Goal: Transaction & Acquisition: Purchase product/service

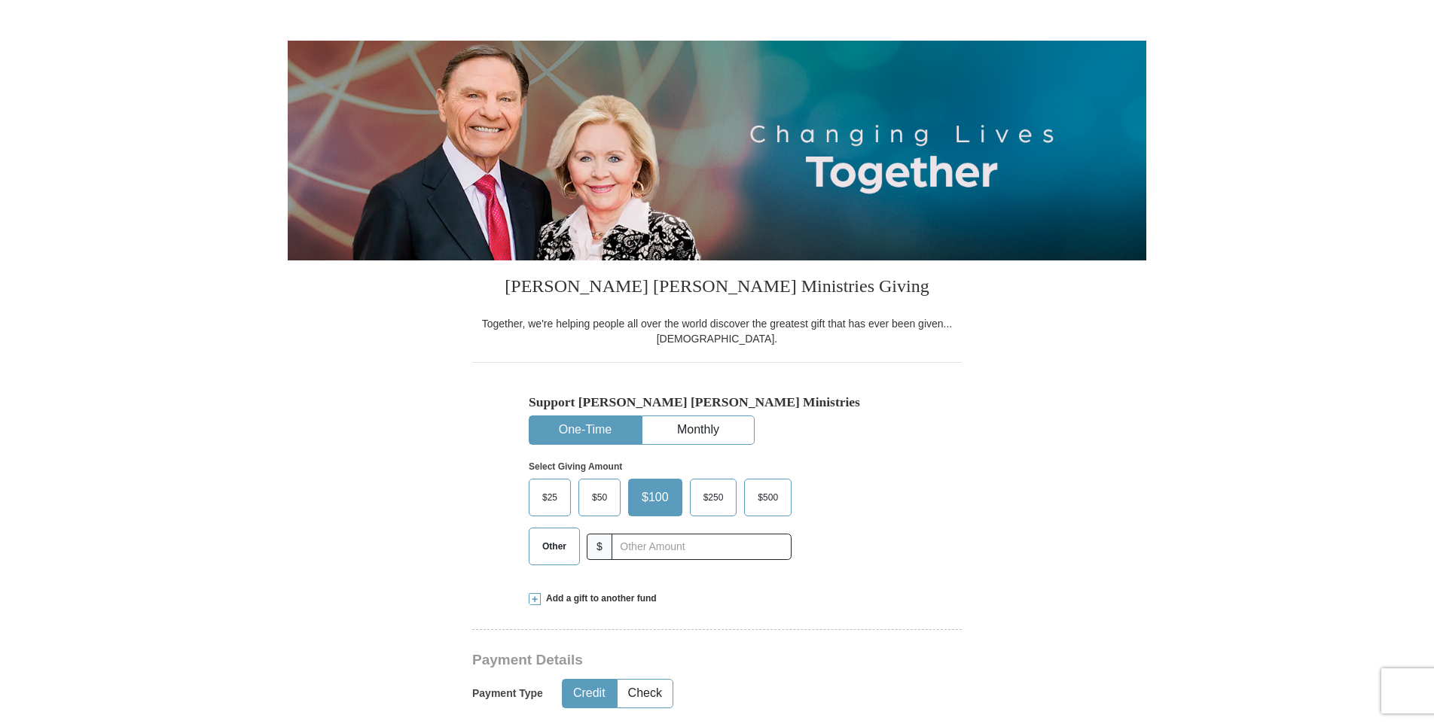
scroll to position [226, 0]
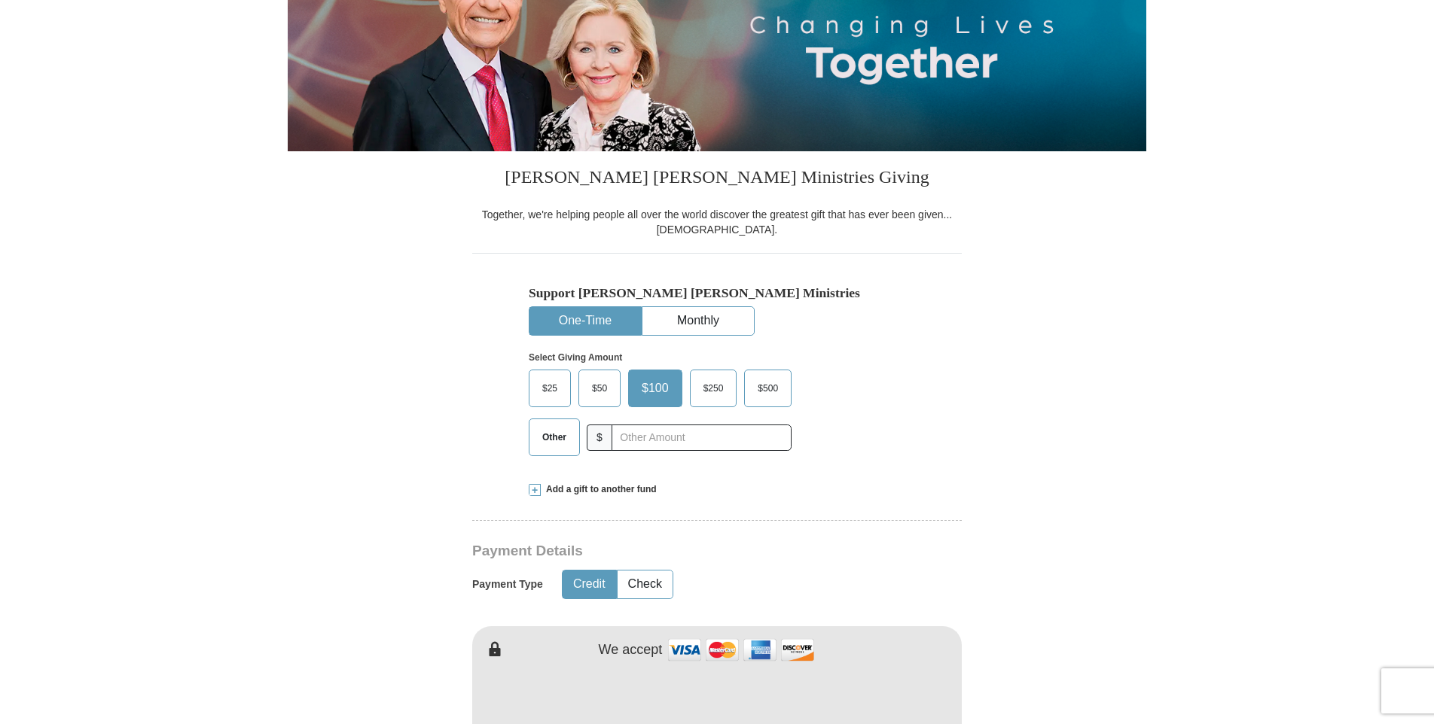
click at [554, 440] on span "Other" at bounding box center [554, 437] width 39 height 23
click at [0, 0] on input "Other" at bounding box center [0, 0] width 0 height 0
click at [682, 438] on input "text" at bounding box center [700, 438] width 167 height 26
type input "60.00"
click at [639, 588] on button "Check" at bounding box center [644, 585] width 55 height 28
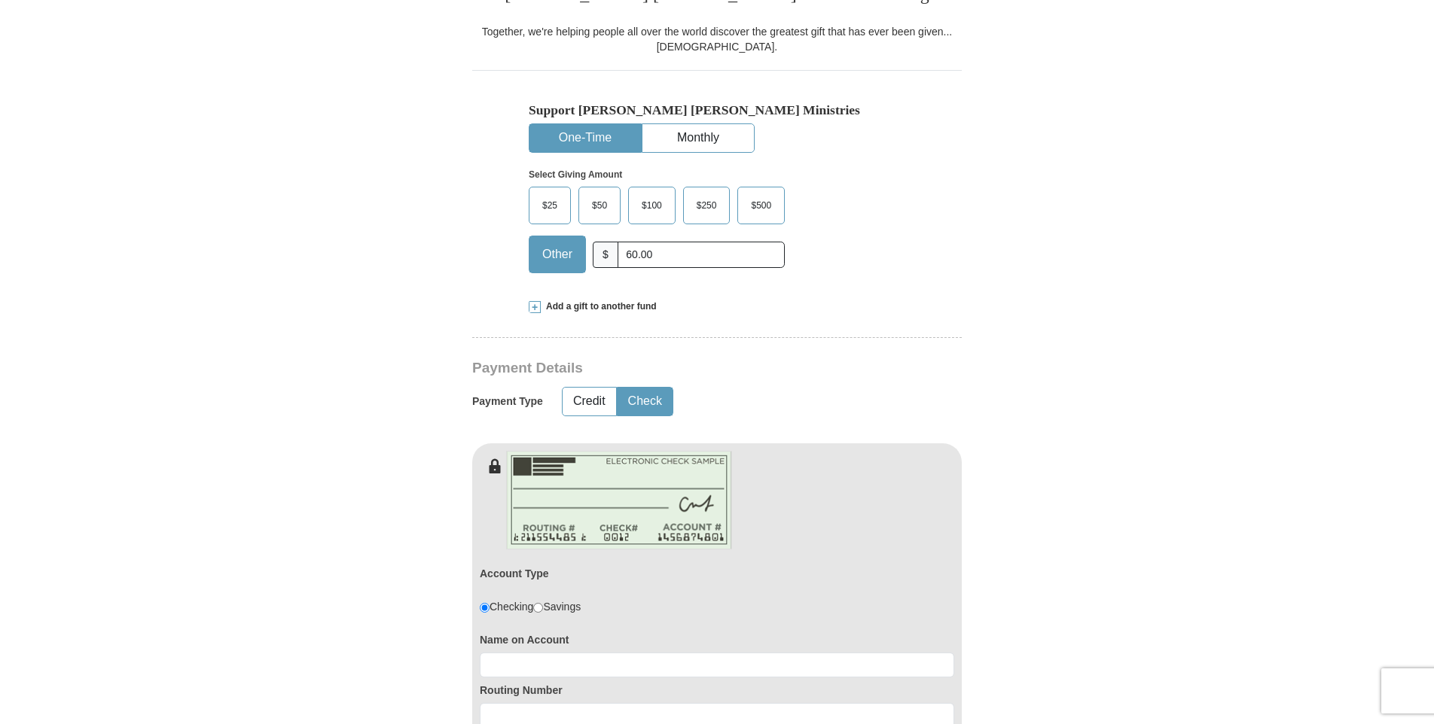
scroll to position [678, 0]
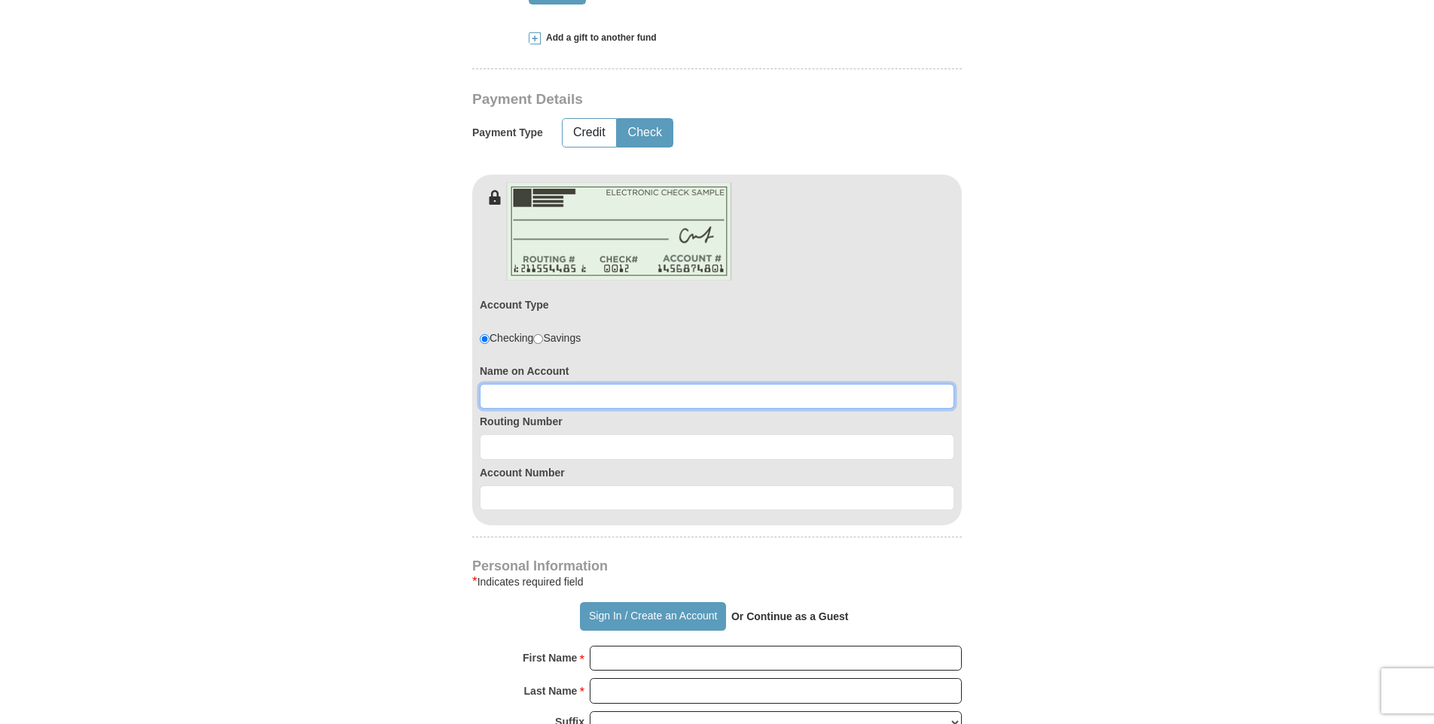
click at [548, 398] on input at bounding box center [717, 397] width 474 height 26
type input "Lee or Jacqueline Mallett"
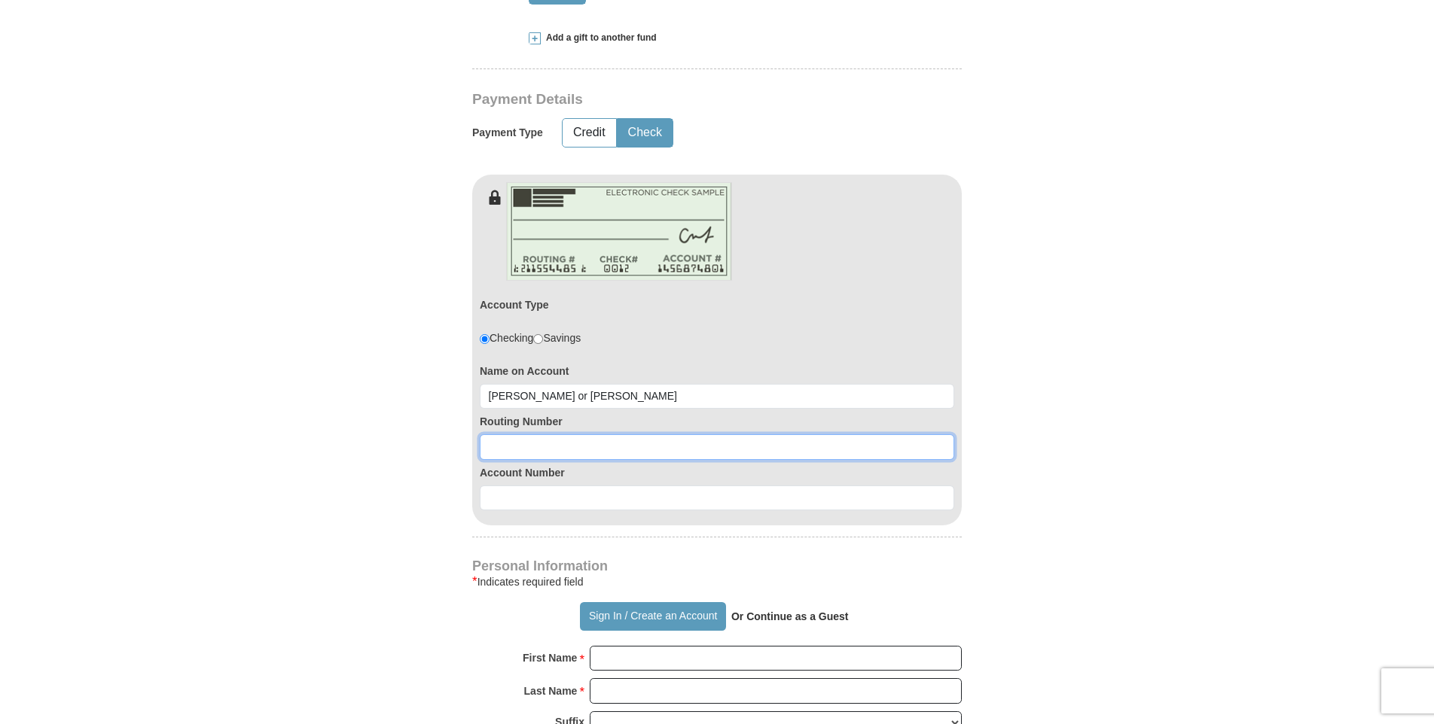
click at [597, 456] on input at bounding box center [717, 447] width 474 height 26
type input "065305436"
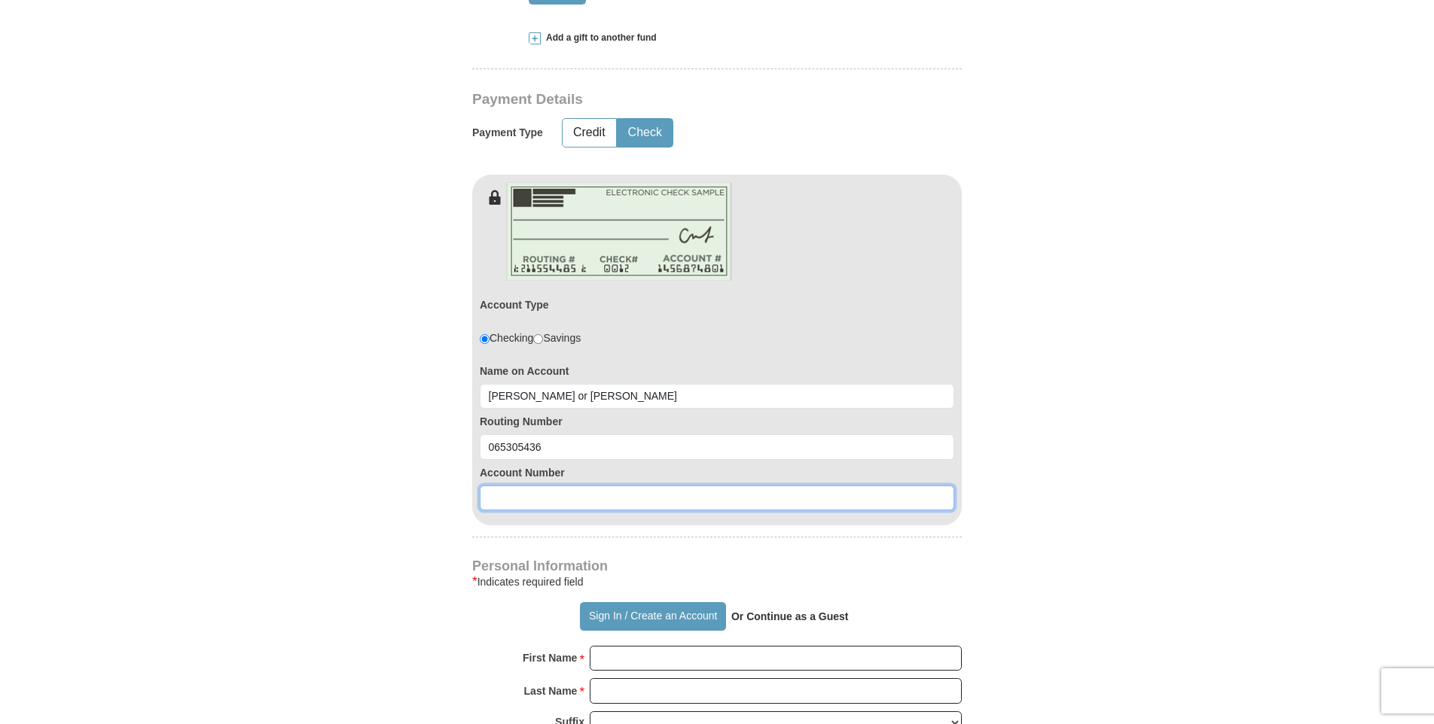
click at [589, 495] on input at bounding box center [717, 499] width 474 height 26
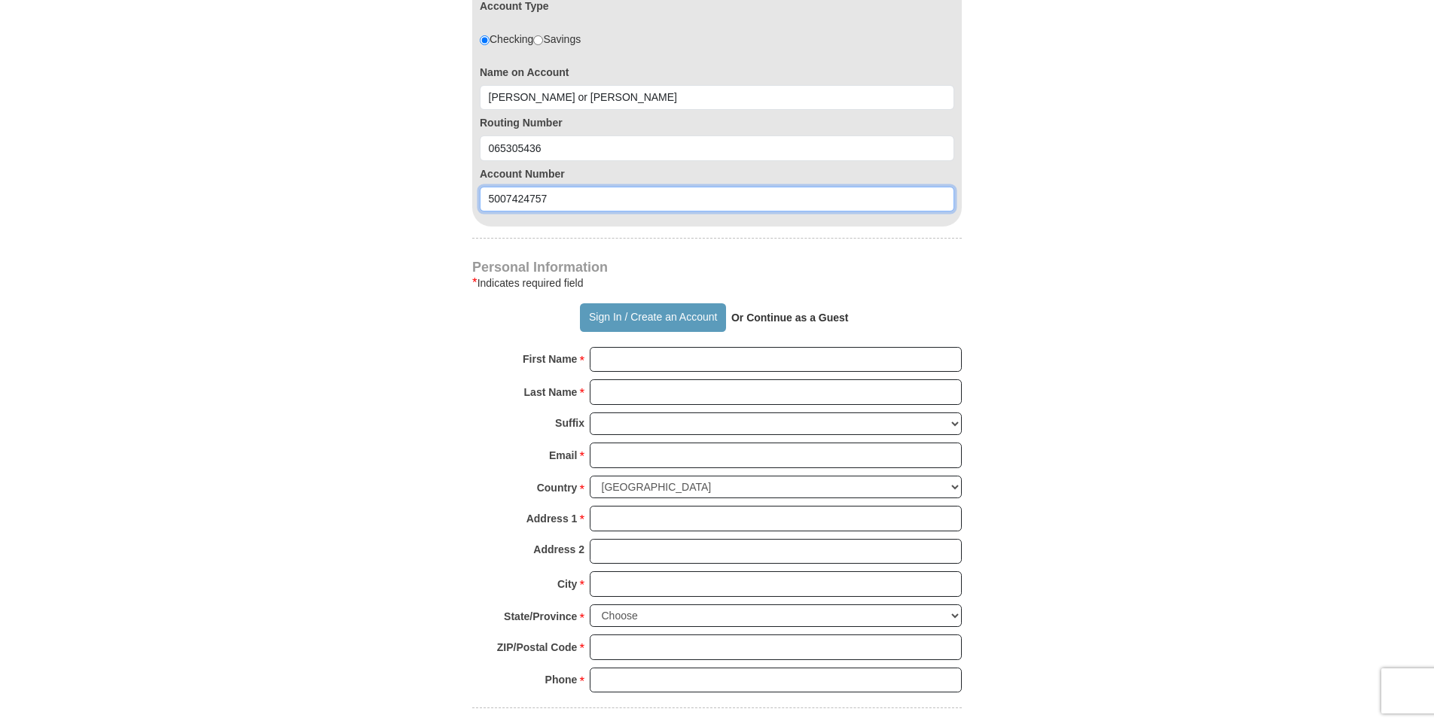
scroll to position [979, 0]
type input "5007424757"
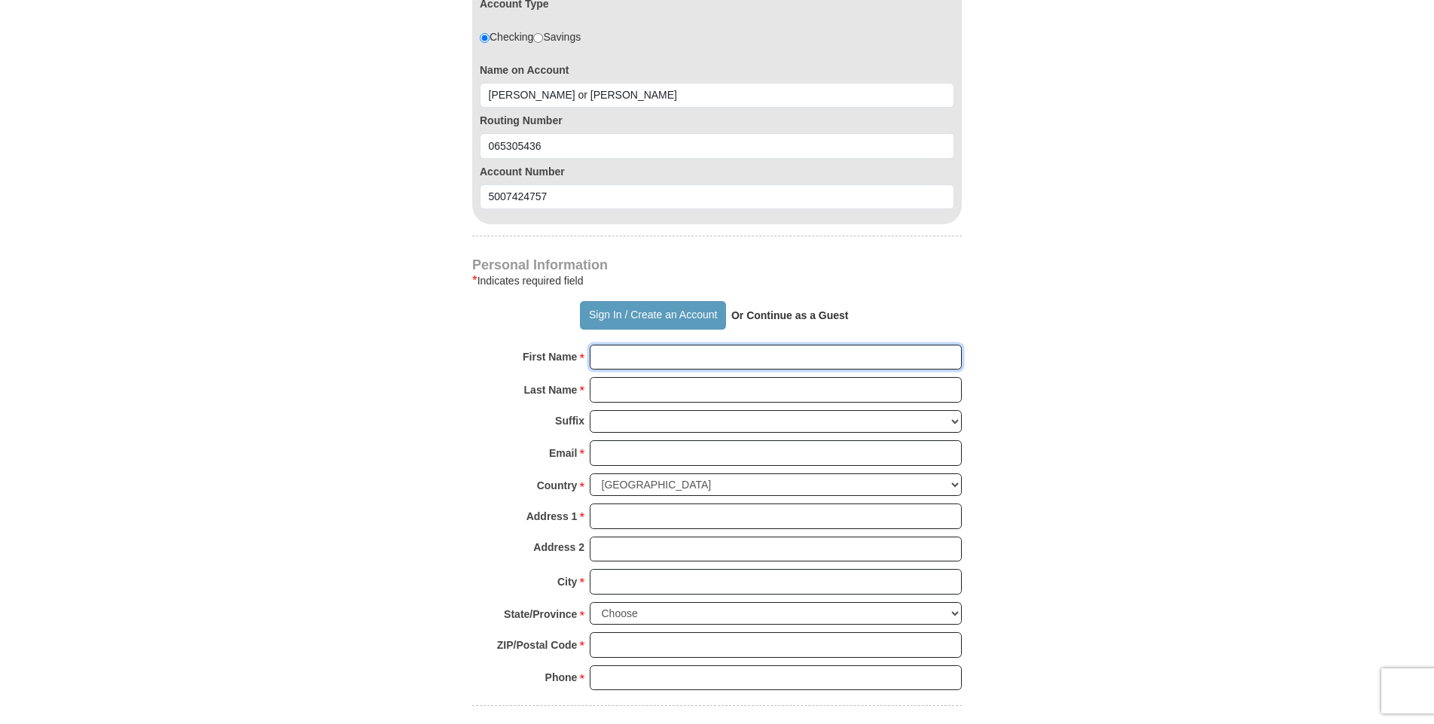
click at [659, 362] on input "First Name *" at bounding box center [776, 358] width 372 height 26
type input "Jacqueline"
type input "Mallett"
type input "mallettjacquelin@bellsouth.net"
type input "5356 Queen Christina Lane"
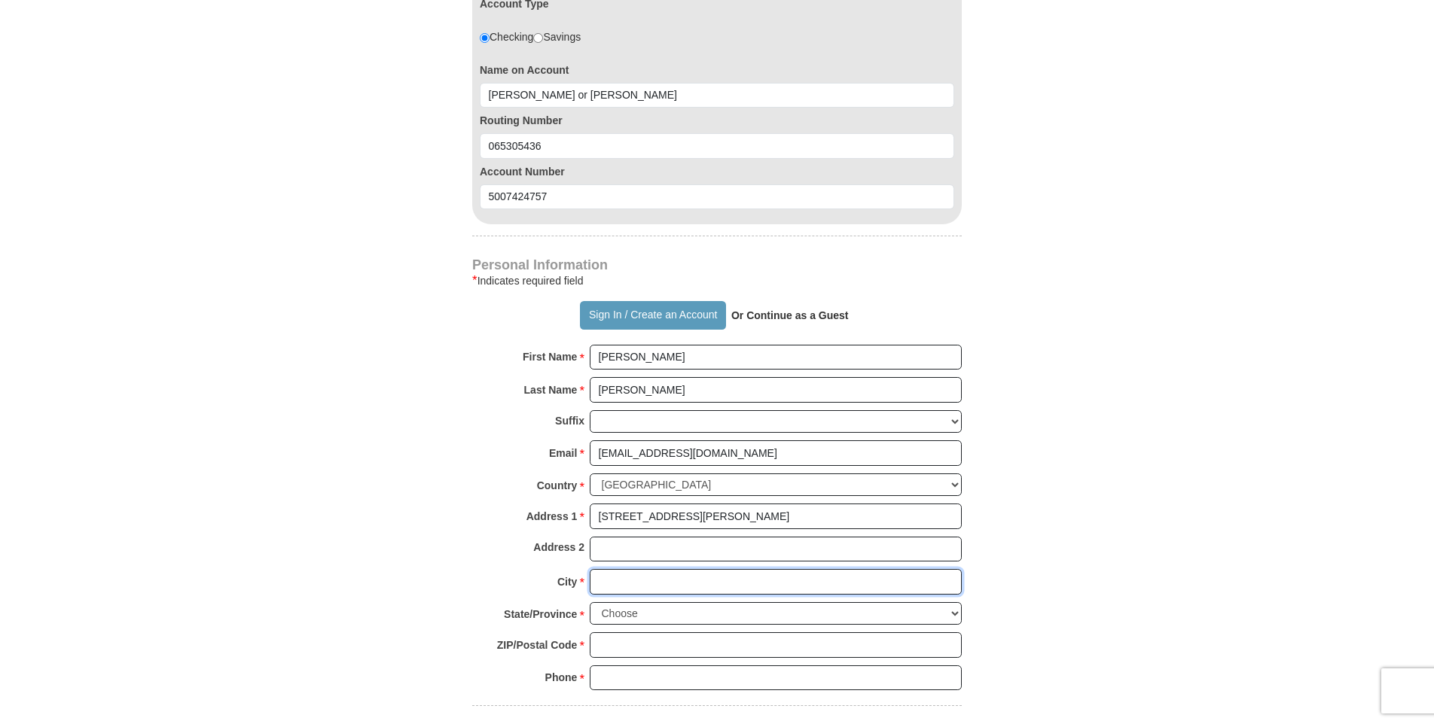
type input "Jackson"
select select "MS"
type input "39209"
type input "6016720892"
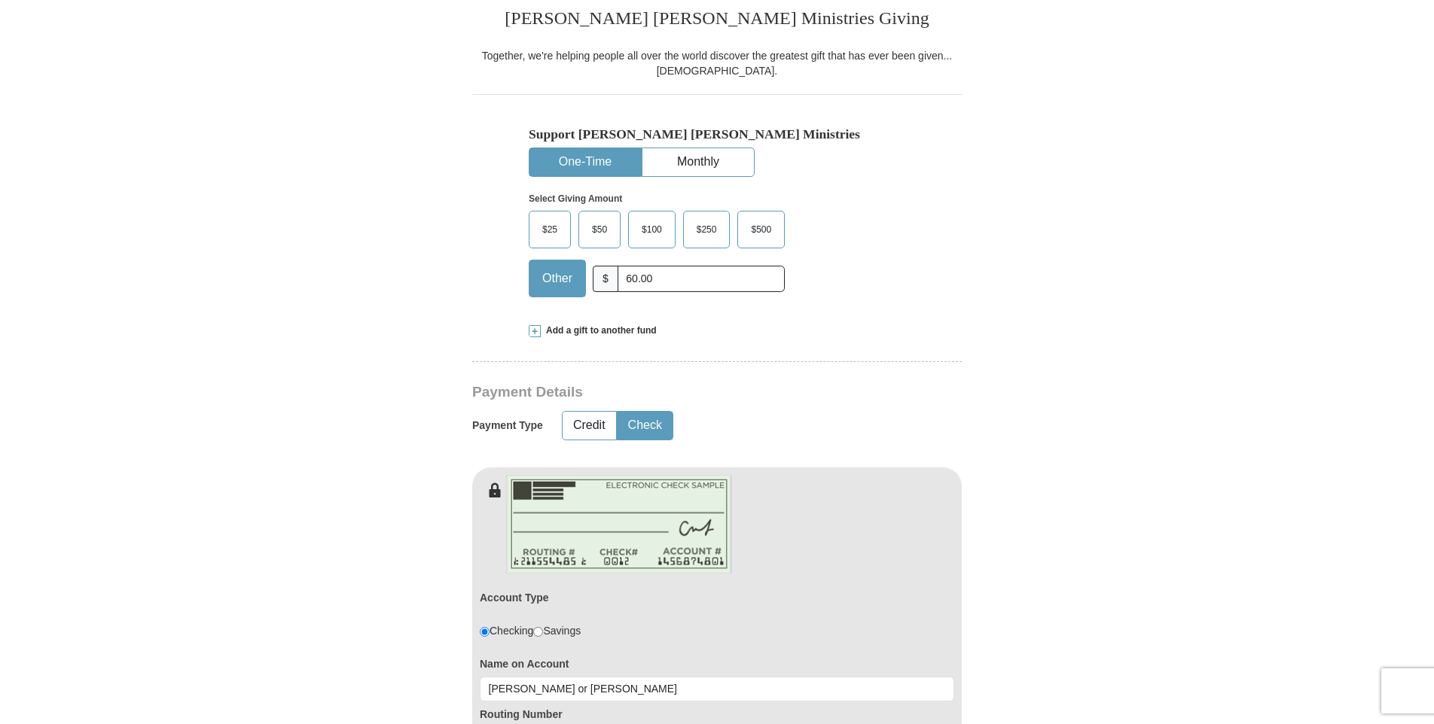
scroll to position [376, 0]
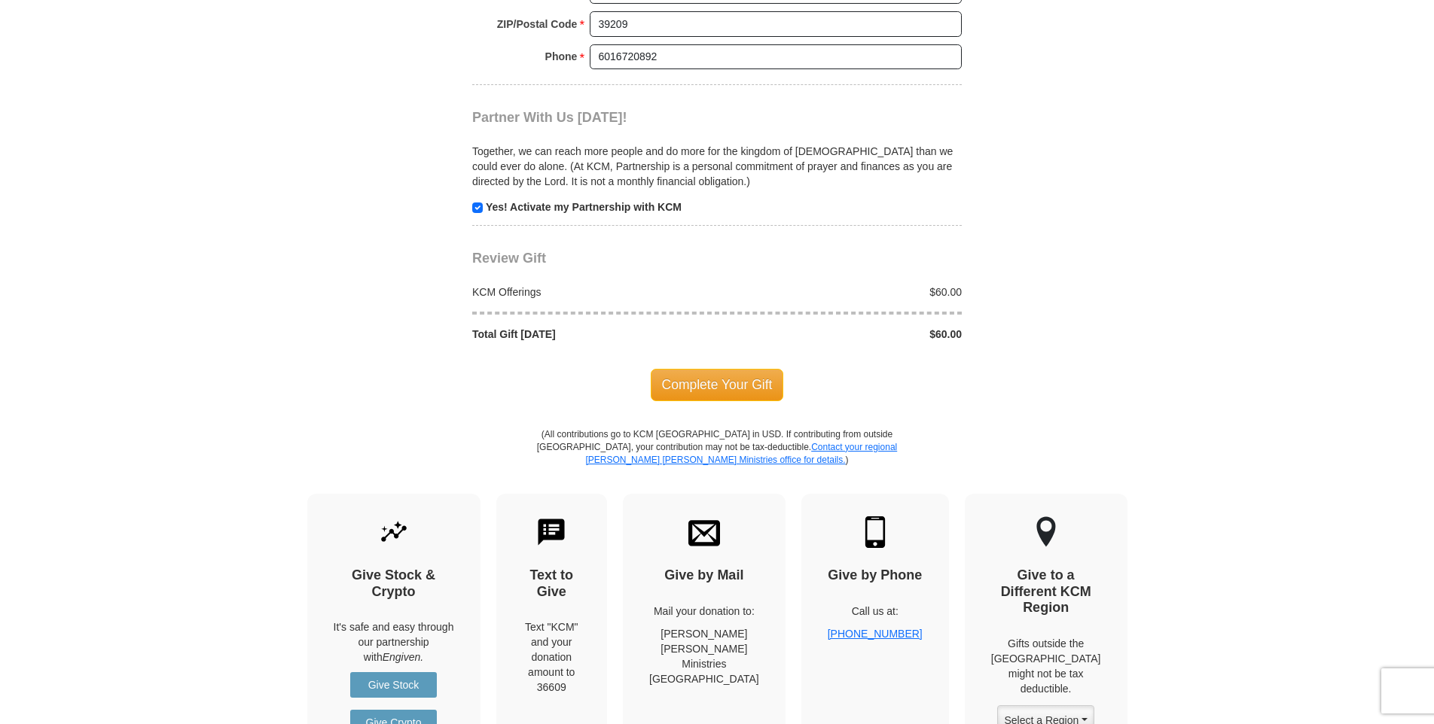
scroll to position [1732, 0]
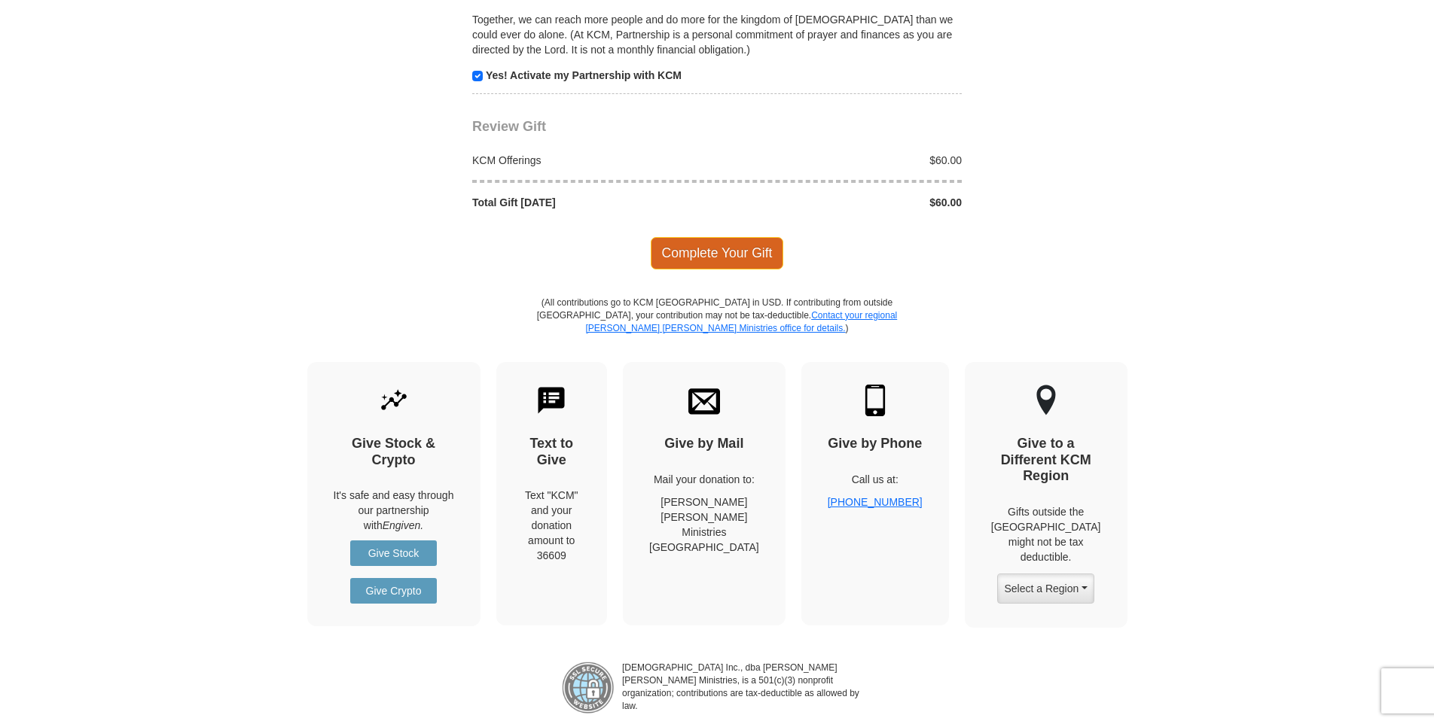
click at [764, 256] on span "Complete Your Gift" at bounding box center [717, 253] width 133 height 32
